Goal: Task Accomplishment & Management: Use online tool/utility

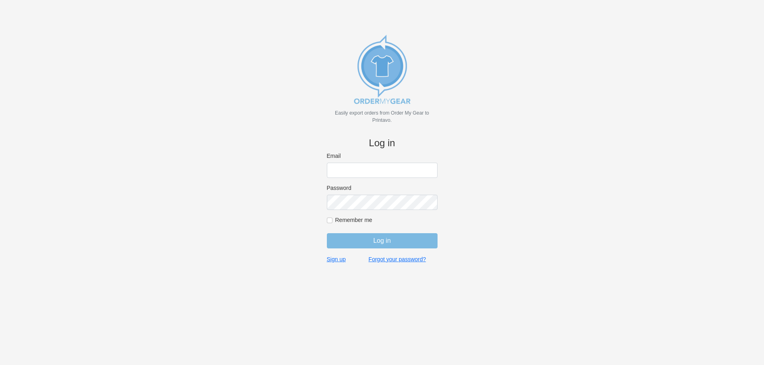
type input "[EMAIL_ADDRESS][DOMAIN_NAME]"
click at [362, 242] on input "Log in" at bounding box center [382, 240] width 111 height 15
click at [382, 243] on input "Log in" at bounding box center [382, 240] width 111 height 15
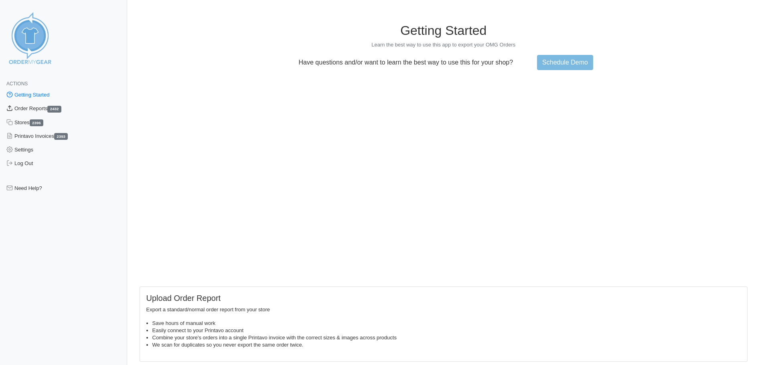
click at [38, 109] on link "Order Reports 2432" at bounding box center [63, 109] width 127 height 14
